Goal: Transaction & Acquisition: Subscribe to service/newsletter

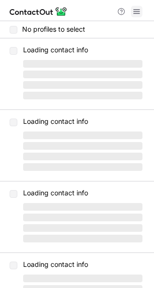
click at [134, 15] on span at bounding box center [137, 12] width 8 height 8
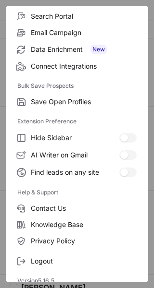
scroll to position [112, 0]
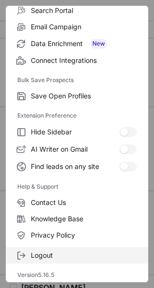
click at [78, 261] on label "Logout" at bounding box center [77, 256] width 142 height 16
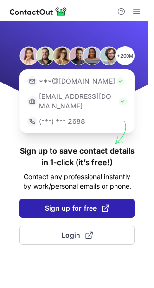
click at [82, 199] on button "Sign up for free" at bounding box center [76, 208] width 115 height 19
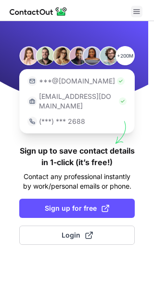
click at [140, 8] on button at bounding box center [137, 12] width 12 height 12
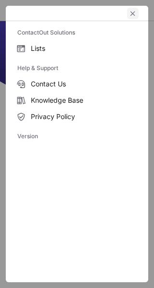
click at [136, 16] on span "left-button" at bounding box center [133, 14] width 8 height 8
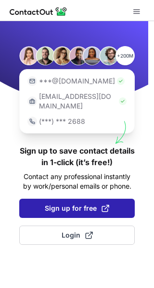
click at [68, 199] on button "Sign up for free" at bounding box center [76, 208] width 115 height 19
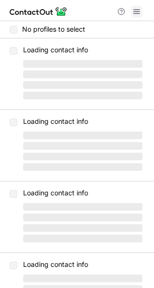
click at [139, 9] on span at bounding box center [137, 12] width 8 height 8
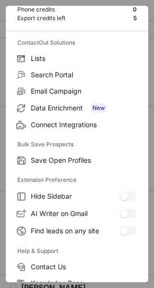
scroll to position [112, 0]
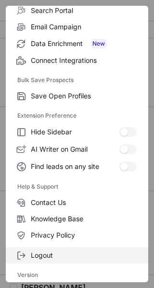
click at [75, 259] on span "Logout" at bounding box center [84, 255] width 106 height 9
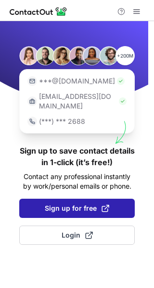
click at [82, 204] on span "Sign up for free" at bounding box center [77, 209] width 64 height 10
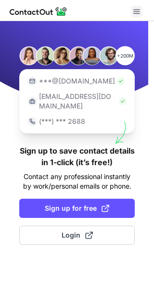
click at [135, 9] on span at bounding box center [137, 12] width 8 height 8
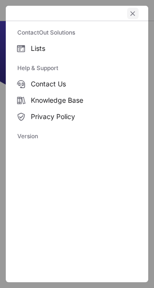
click at [133, 12] on span "left-button" at bounding box center [133, 14] width 8 height 8
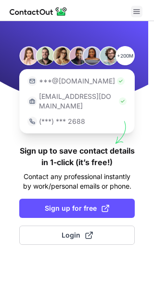
click at [133, 12] on span at bounding box center [137, 12] width 8 height 8
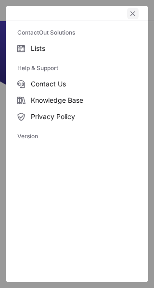
click at [131, 9] on button "left-button" at bounding box center [133, 14] width 12 height 12
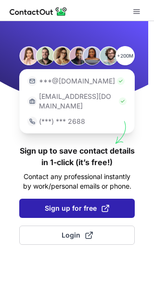
click at [78, 204] on span "Sign up for free" at bounding box center [77, 209] width 64 height 10
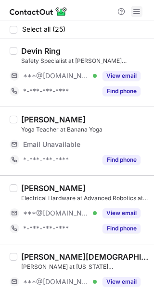
click at [136, 11] on span at bounding box center [137, 12] width 8 height 8
click at [133, 8] on span at bounding box center [137, 12] width 8 height 8
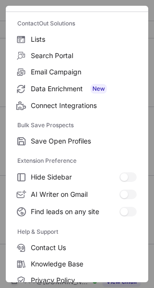
scroll to position [112, 0]
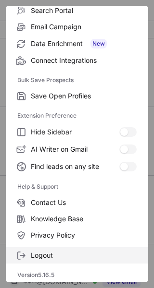
click at [75, 260] on label "Logout" at bounding box center [77, 256] width 142 height 16
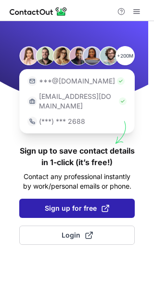
click at [78, 204] on span "Sign up for free" at bounding box center [77, 209] width 64 height 10
click at [55, 204] on span "Sign up for free" at bounding box center [77, 209] width 64 height 10
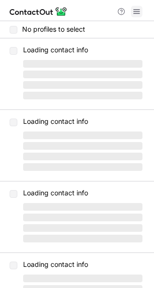
click at [137, 12] on span at bounding box center [137, 12] width 8 height 8
click at [138, 12] on span at bounding box center [137, 12] width 8 height 8
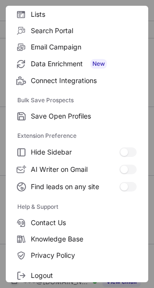
scroll to position [112, 0]
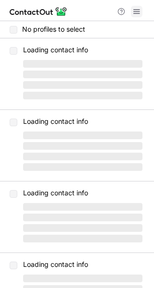
click at [134, 11] on span at bounding box center [137, 12] width 8 height 8
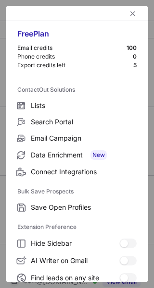
scroll to position [112, 0]
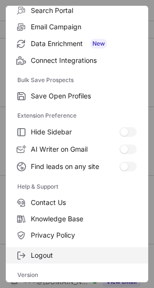
click at [66, 259] on span "Logout" at bounding box center [84, 255] width 106 height 9
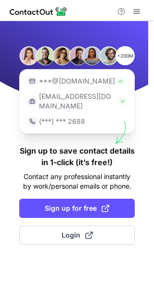
click at [87, 232] on span at bounding box center [89, 236] width 8 height 8
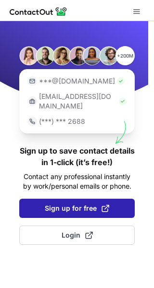
click at [39, 201] on button "Sign up for free" at bounding box center [76, 208] width 115 height 19
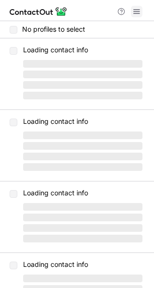
click at [139, 12] on span at bounding box center [137, 12] width 8 height 8
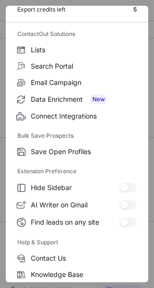
scroll to position [112, 0]
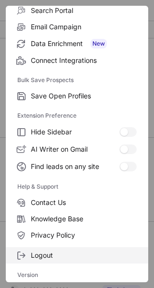
click at [78, 256] on span "Logout" at bounding box center [84, 255] width 106 height 9
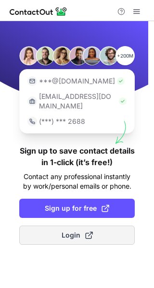
click at [92, 232] on span at bounding box center [89, 236] width 8 height 8
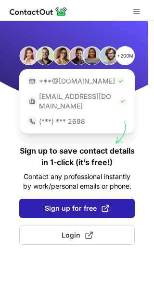
click at [74, 204] on span "Sign up for free" at bounding box center [77, 209] width 64 height 10
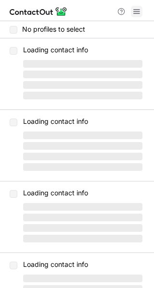
click at [137, 11] on span at bounding box center [137, 12] width 8 height 8
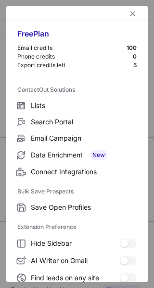
scroll to position [112, 0]
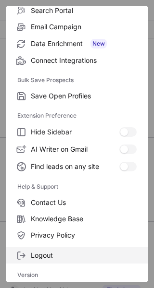
click at [76, 256] on span "Logout" at bounding box center [84, 255] width 106 height 9
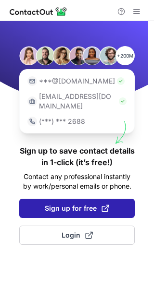
click at [107, 205] on span at bounding box center [105, 209] width 8 height 8
click at [88, 204] on span "Sign up for free" at bounding box center [77, 209] width 64 height 10
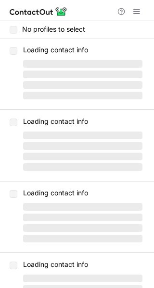
scroll to position [38, 0]
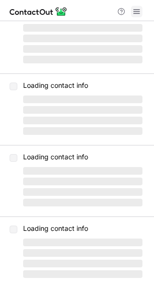
click at [140, 11] on span at bounding box center [137, 12] width 8 height 8
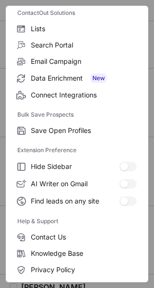
scroll to position [112, 0]
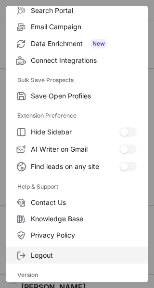
click at [107, 260] on label "Logout" at bounding box center [77, 256] width 142 height 16
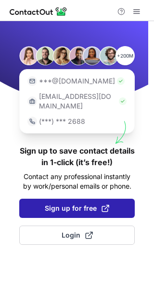
click at [107, 205] on span at bounding box center [105, 209] width 8 height 8
click at [91, 204] on span "Sign up for free" at bounding box center [77, 209] width 64 height 10
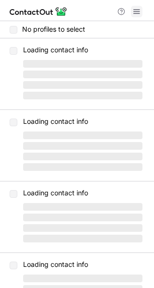
click at [137, 11] on span at bounding box center [137, 12] width 8 height 8
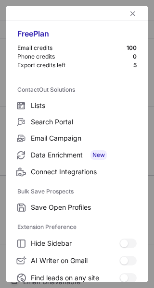
scroll to position [112, 0]
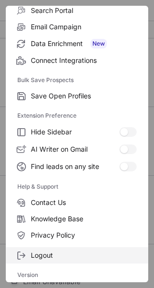
click at [122, 259] on span "Logout" at bounding box center [84, 255] width 106 height 9
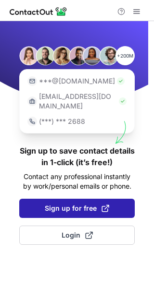
click at [118, 203] on button "Sign up for free" at bounding box center [76, 208] width 115 height 19
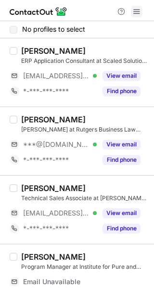
click at [138, 13] on span at bounding box center [137, 12] width 8 height 8
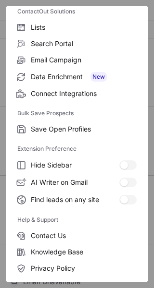
scroll to position [112, 0]
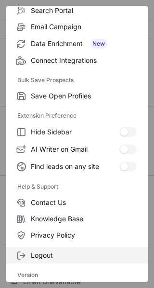
click at [59, 258] on span "Logout" at bounding box center [84, 255] width 106 height 9
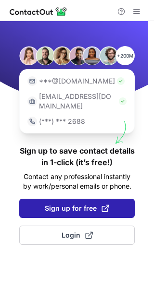
click at [42, 202] on button "Sign up for free" at bounding box center [76, 208] width 115 height 19
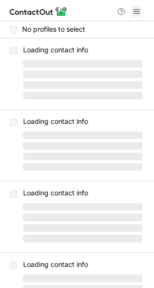
click at [141, 11] on button at bounding box center [137, 12] width 12 height 12
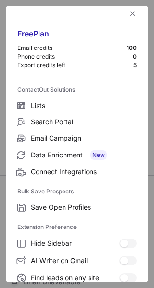
click at [141, 11] on div at bounding box center [77, 13] width 142 height 15
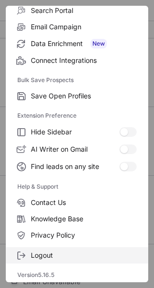
click at [70, 262] on label "Logout" at bounding box center [77, 256] width 142 height 16
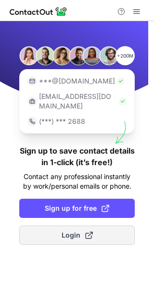
click at [90, 232] on span at bounding box center [89, 236] width 8 height 8
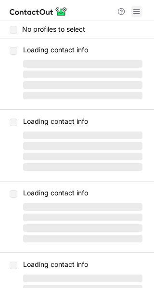
click at [140, 12] on span at bounding box center [137, 12] width 8 height 8
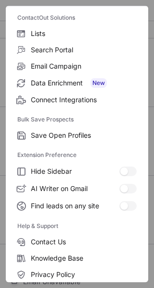
scroll to position [112, 0]
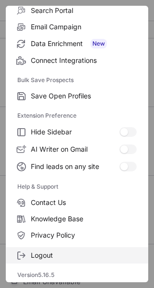
click at [76, 263] on label "Logout" at bounding box center [77, 256] width 142 height 16
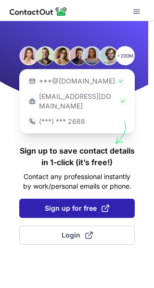
click at [49, 199] on button "Sign up for free" at bounding box center [76, 208] width 115 height 19
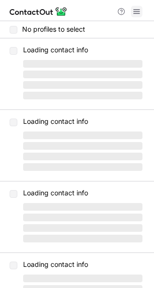
click at [133, 8] on span at bounding box center [137, 12] width 8 height 8
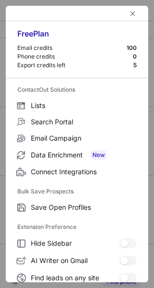
scroll to position [112, 0]
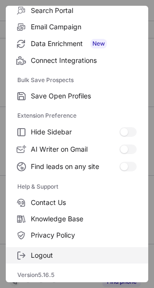
click at [84, 259] on span "Logout" at bounding box center [84, 255] width 106 height 9
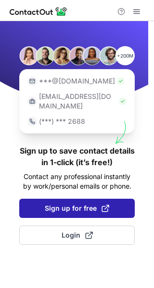
click at [104, 205] on span at bounding box center [105, 209] width 8 height 8
